Goal: Find specific page/section: Find specific page/section

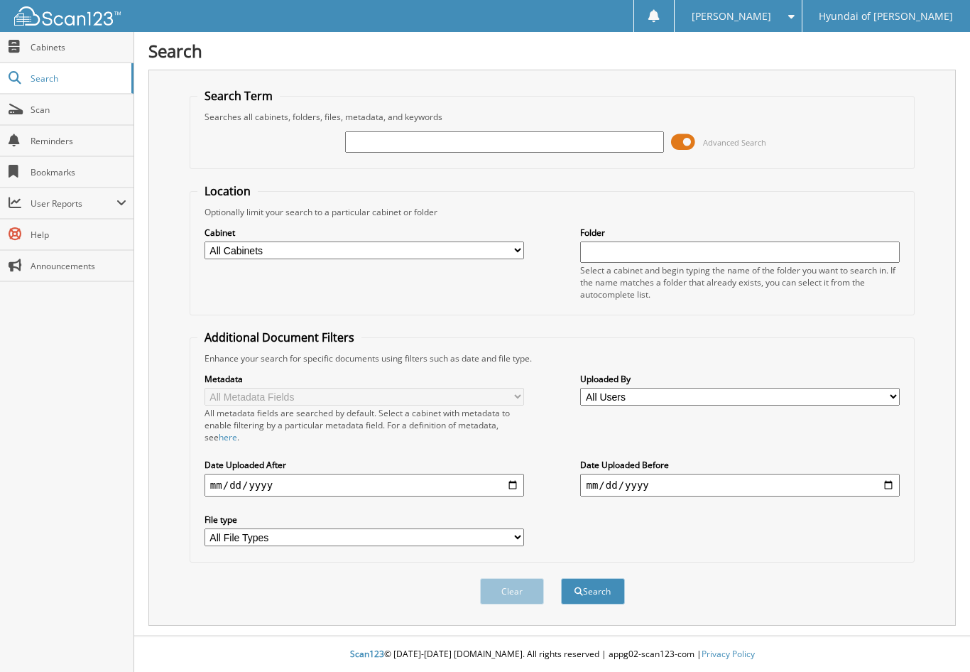
click at [685, 140] on span at bounding box center [683, 141] width 24 height 21
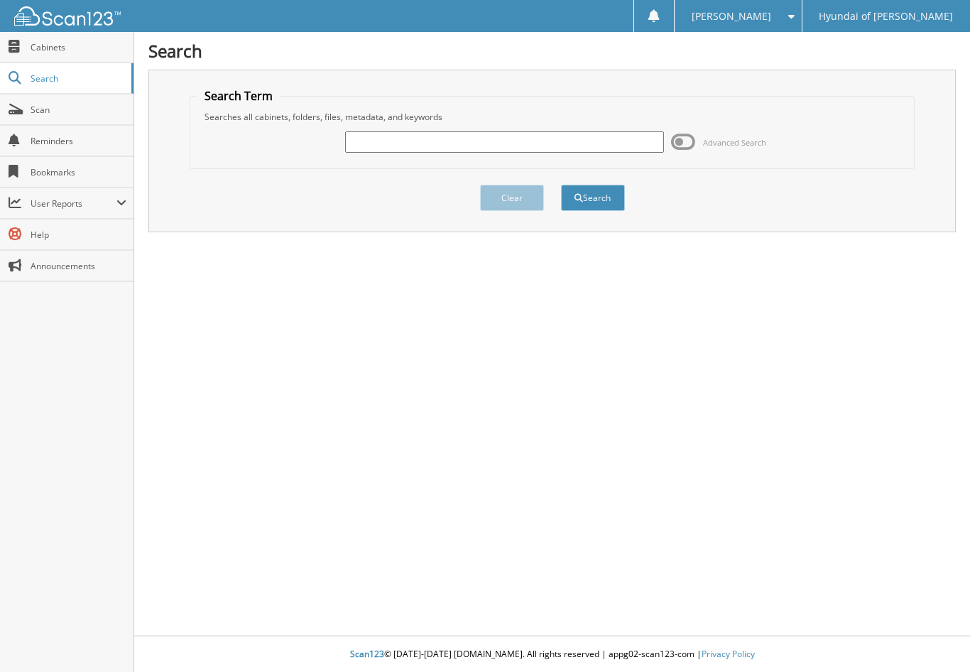
click at [484, 144] on input "text" at bounding box center [505, 141] width 320 height 21
type input "557125"
click at [561, 185] on button "Search" at bounding box center [593, 198] width 64 height 26
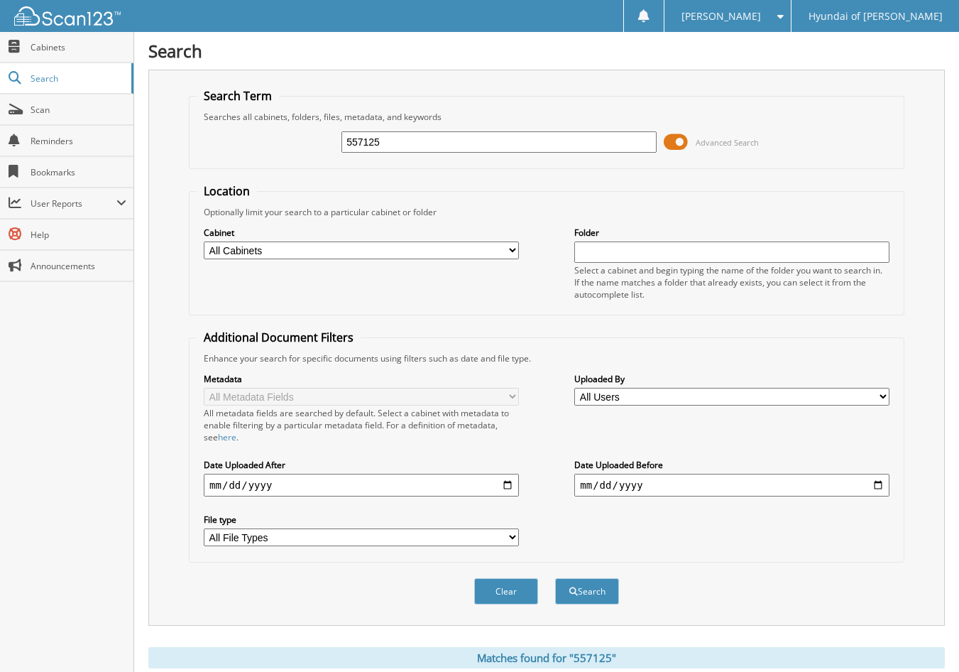
drag, startPoint x: 677, startPoint y: 143, endPoint x: 682, endPoint y: 181, distance: 38.8
click at [677, 143] on span at bounding box center [676, 141] width 24 height 21
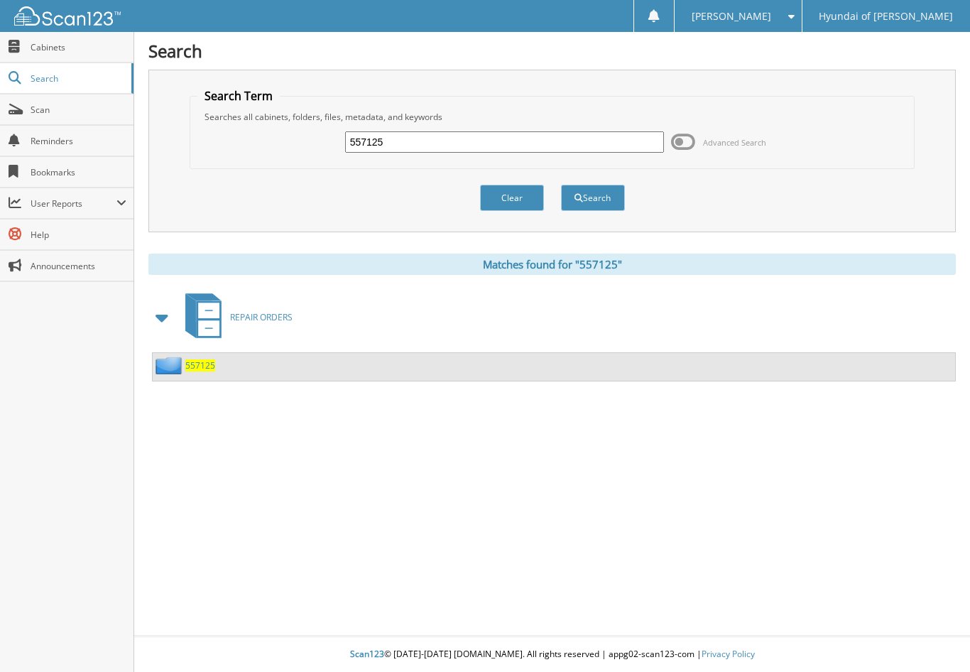
click at [205, 366] on span "557125" at bounding box center [200, 365] width 30 height 12
